Goal: Navigation & Orientation: Find specific page/section

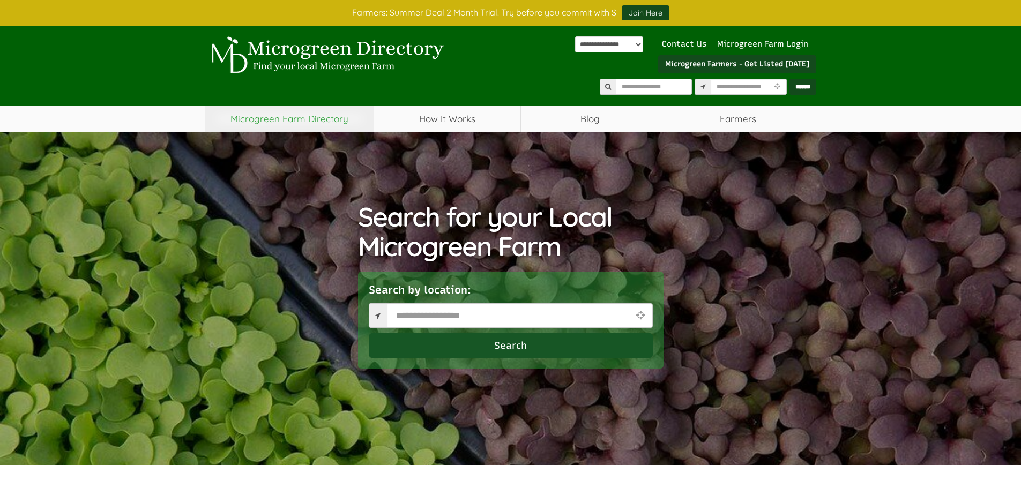
click at [279, 122] on link "Microgreen Farm Directory" at bounding box center [289, 119] width 169 height 27
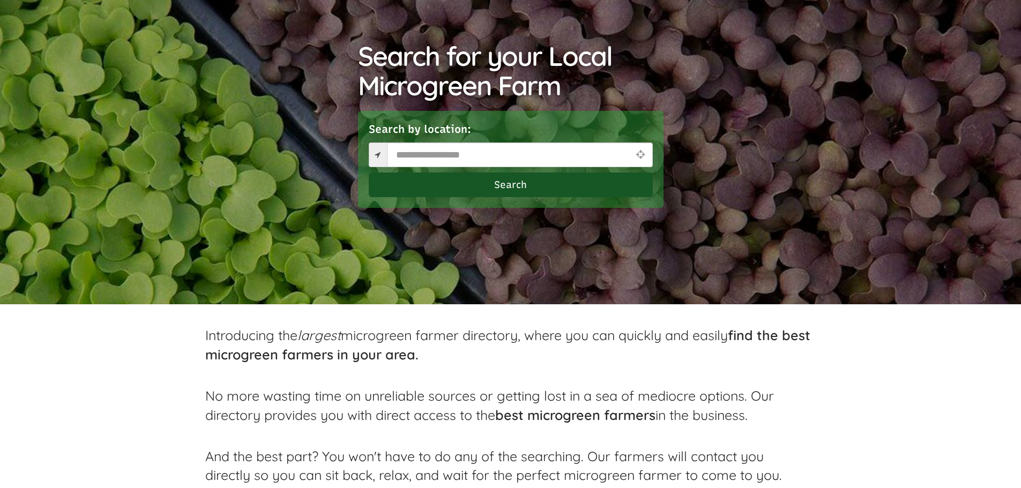
scroll to position [214, 0]
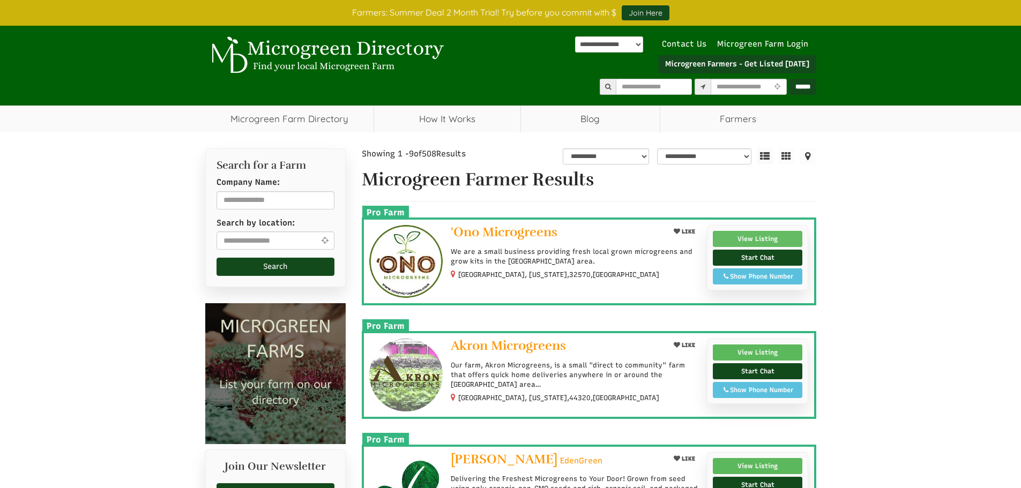
click at [770, 239] on link "View Listing" at bounding box center [758, 239] width 90 height 16
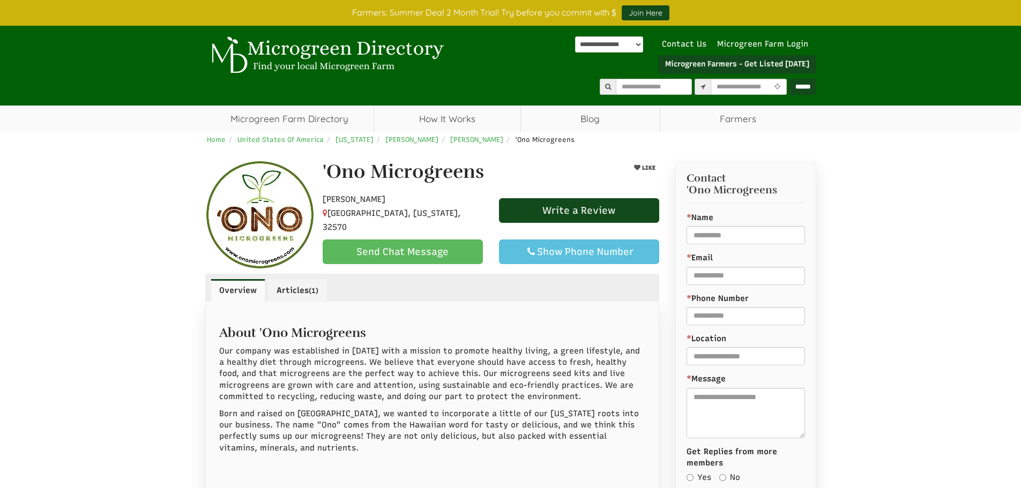
scroll to position [107, 0]
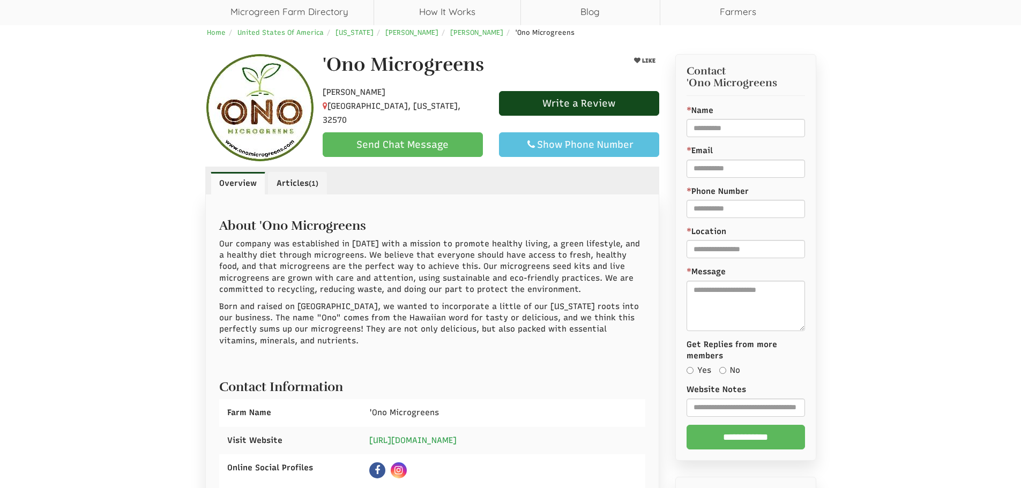
click at [443, 439] on link "https://www.onomicrogreens.com" at bounding box center [412, 441] width 87 height 10
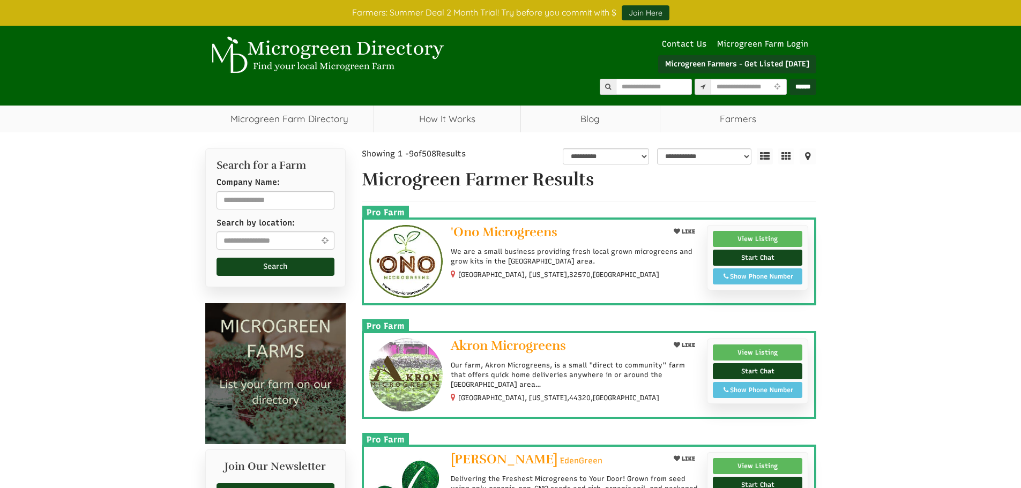
select select "Language Translate Widget"
click at [520, 350] on span "Akron Microgreens" at bounding box center [508, 346] width 115 height 16
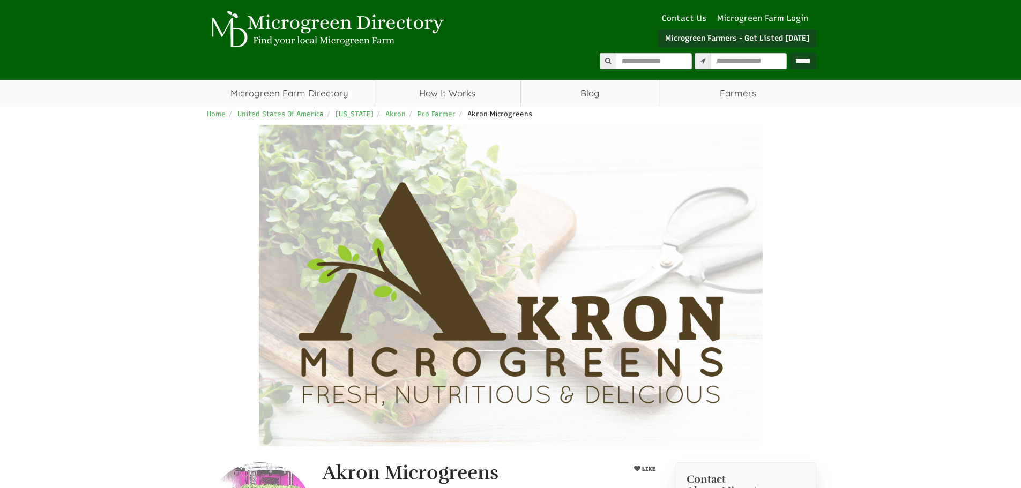
select select "Language Translate Widget"
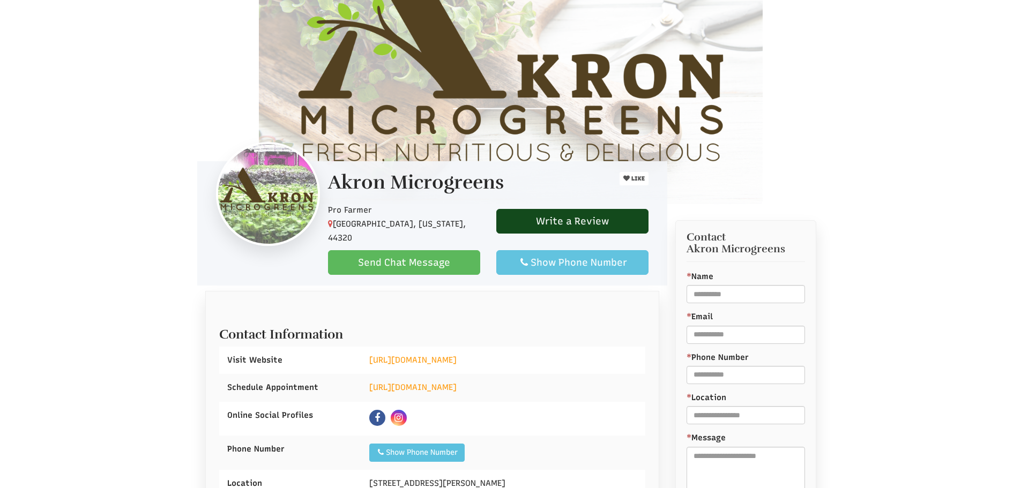
scroll to position [321, 0]
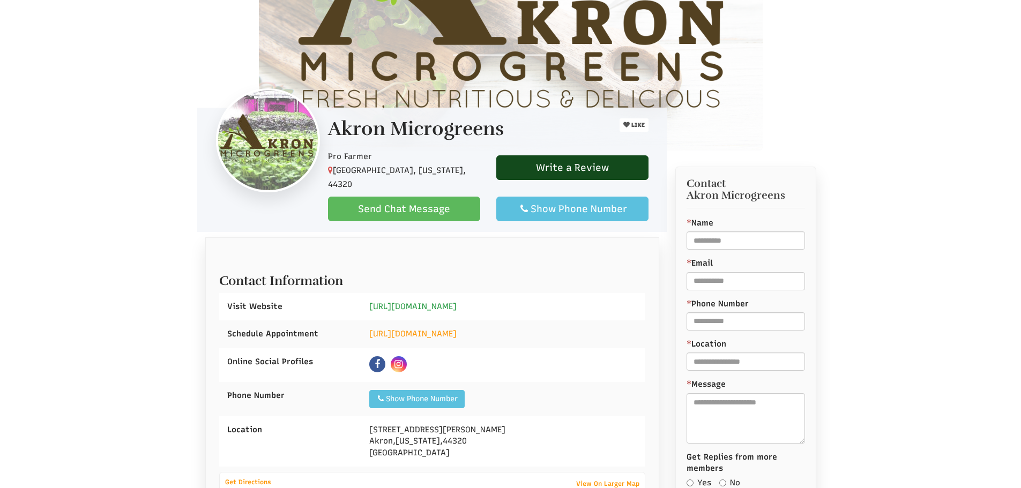
click at [400, 302] on link "https://akron-microgreens.com" at bounding box center [412, 307] width 87 height 10
